Goal: Information Seeking & Learning: Learn about a topic

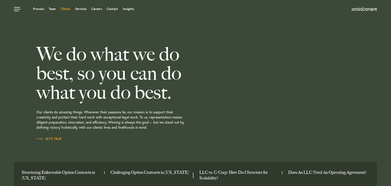
click at [66, 9] on link "Clients" at bounding box center [66, 8] width 10 height 3
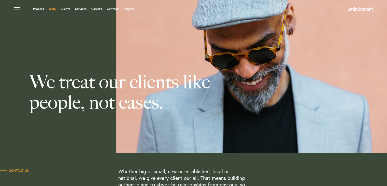
click at [49, 8] on link "Team" at bounding box center [52, 8] width 7 height 3
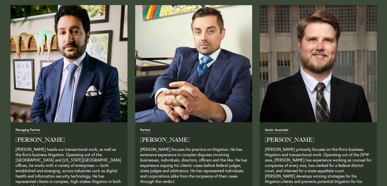
scroll to position [229, 0]
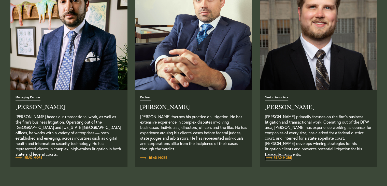
click at [277, 156] on span "Read More" at bounding box center [278, 157] width 27 height 3
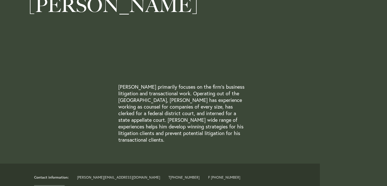
scroll to position [127, 0]
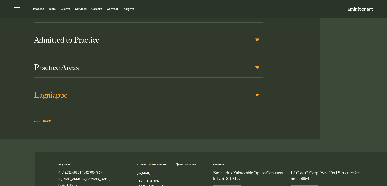
click at [120, 94] on h3 "Lagniappe" at bounding box center [149, 94] width 230 height 9
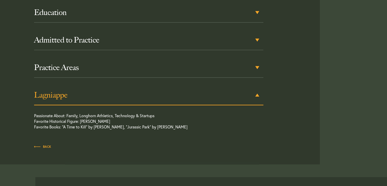
click at [108, 98] on div "Lagniappe" at bounding box center [149, 95] width 230 height 20
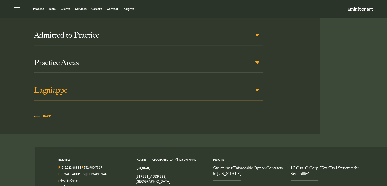
scroll to position [263, 0]
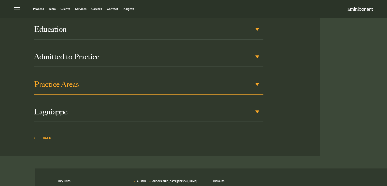
click at [146, 87] on h3 "Practice Areas" at bounding box center [149, 84] width 230 height 9
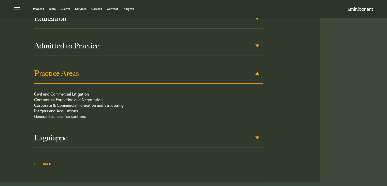
scroll to position [265, 0]
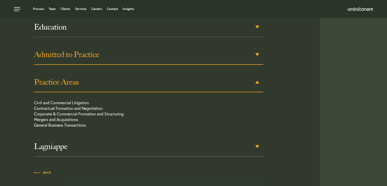
click at [258, 55] on div "Admitted to Practice" at bounding box center [149, 55] width 230 height 20
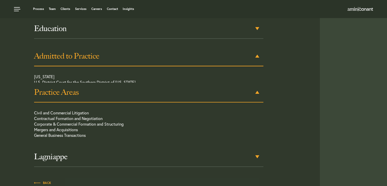
scroll to position [264, 0]
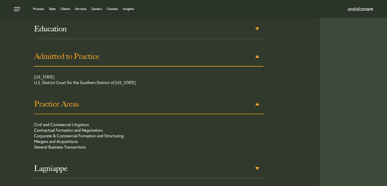
click at [257, 54] on h3 "Admitted to Practice" at bounding box center [149, 56] width 230 height 9
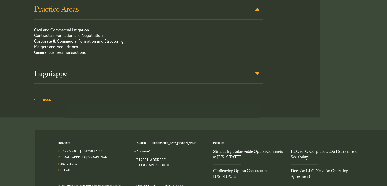
scroll to position [351, 0]
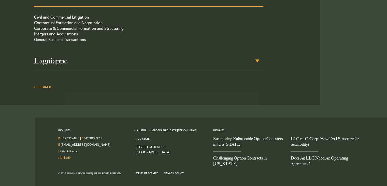
click at [67, 158] on link "LinkedIn" at bounding box center [65, 157] width 11 height 4
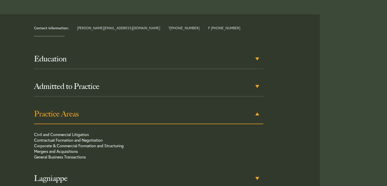
scroll to position [224, 0]
